Goal: Navigation & Orientation: Find specific page/section

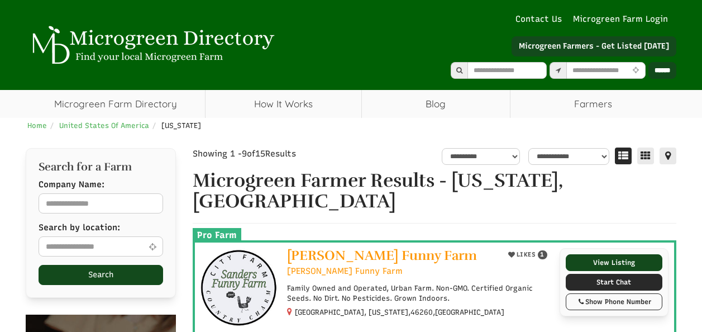
select select "Language Translate Widget"
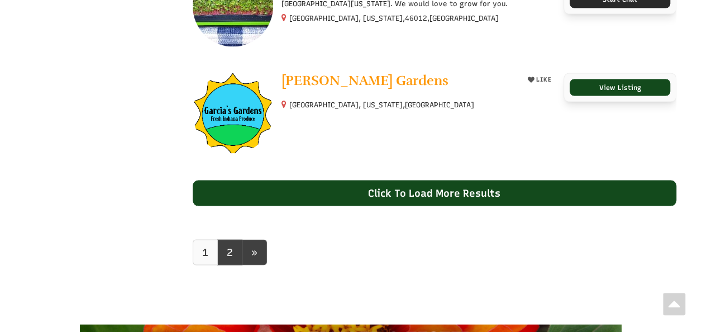
scroll to position [1037, 0]
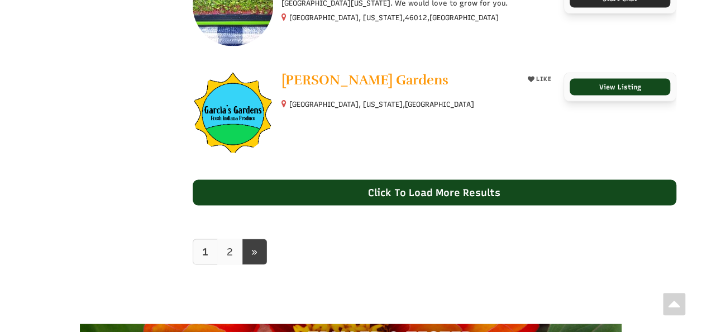
click at [233, 250] on link "2" at bounding box center [229, 251] width 25 height 26
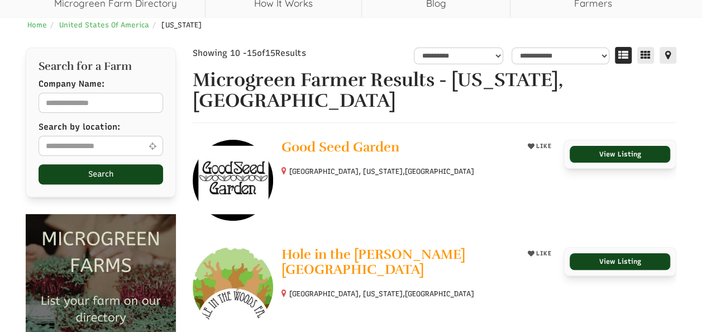
select select "Language Translate Widget"
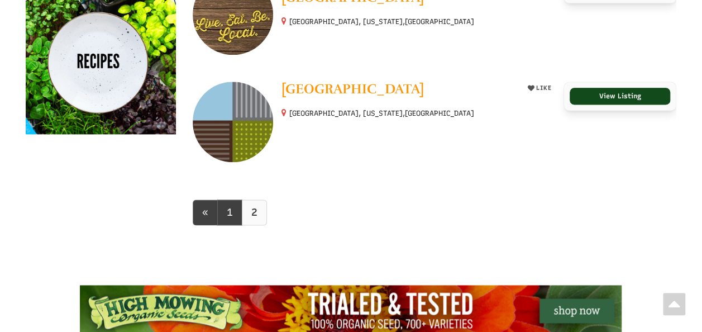
scroll to position [709, 0]
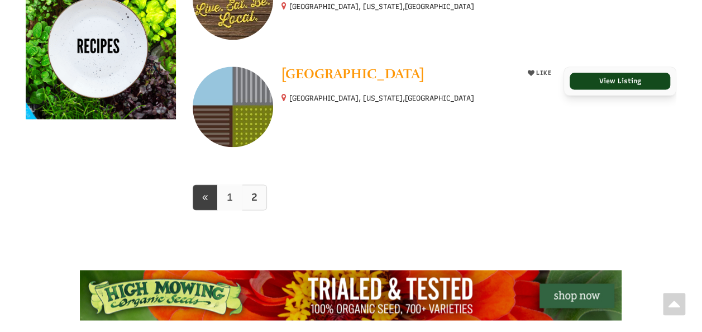
click at [227, 204] on link "1" at bounding box center [229, 197] width 25 height 26
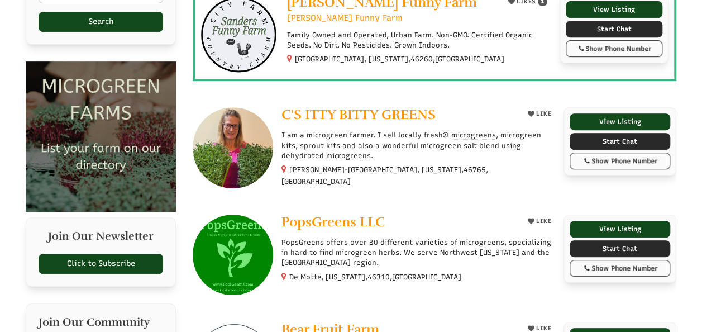
select select "Language Translate Widget"
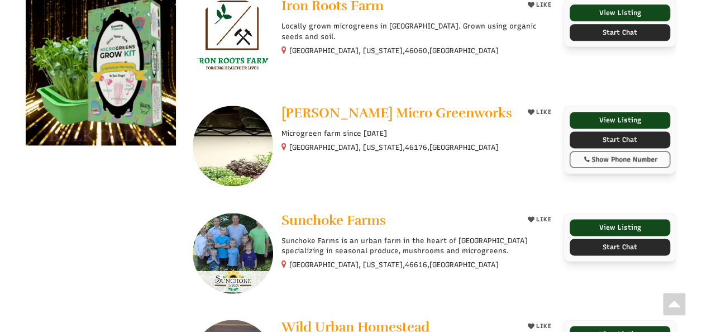
scroll to position [781, 0]
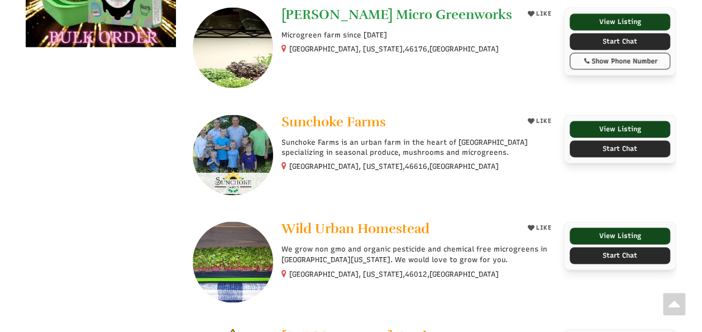
click at [412, 15] on span "[PERSON_NAME] Micro Greenworks" at bounding box center [396, 14] width 231 height 17
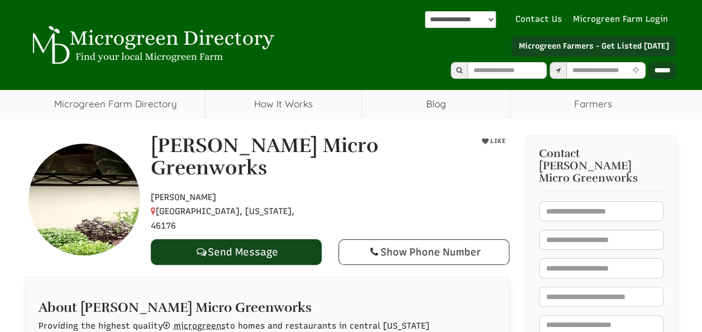
select select "Language Translate Widget"
